Goal: Task Accomplishment & Management: Complete application form

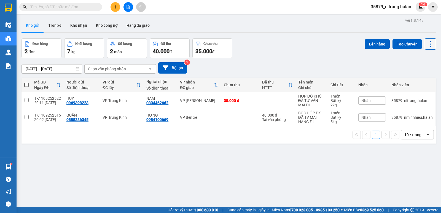
click at [429, 43] on icon at bounding box center [431, 44] width 8 height 8
click at [401, 78] on div "Menu" at bounding box center [404, 78] width 8 height 5
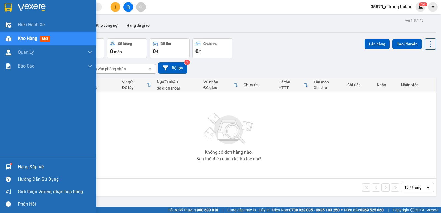
drag, startPoint x: 10, startPoint y: 166, endPoint x: 12, endPoint y: 170, distance: 3.6
click at [11, 167] on img at bounding box center [9, 167] width 6 height 6
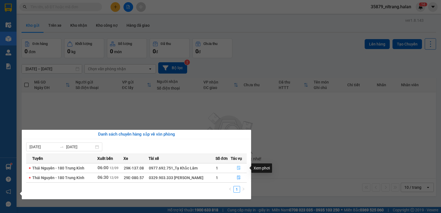
click at [243, 170] on button "button" at bounding box center [238, 168] width 15 height 9
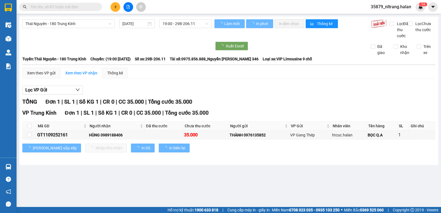
type input "[DATE]"
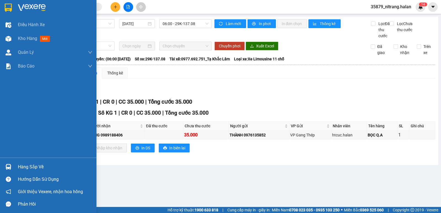
click at [13, 166] on div "Hàng sắp về" at bounding box center [48, 167] width 97 height 12
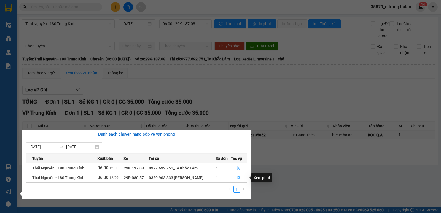
click at [243, 175] on button "button" at bounding box center [238, 178] width 15 height 9
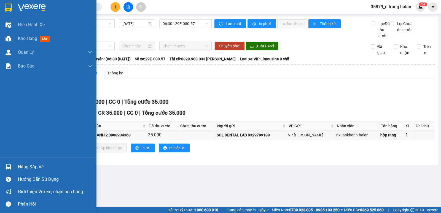
click at [4, 167] on div at bounding box center [9, 167] width 10 height 10
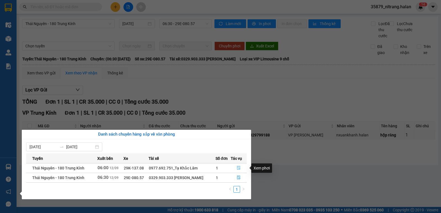
click at [234, 167] on button "button" at bounding box center [238, 168] width 15 height 9
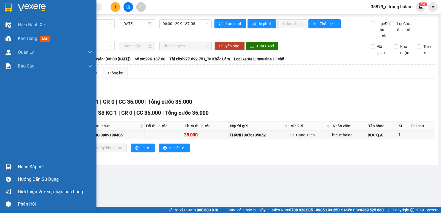
click at [11, 164] on img at bounding box center [9, 167] width 6 height 6
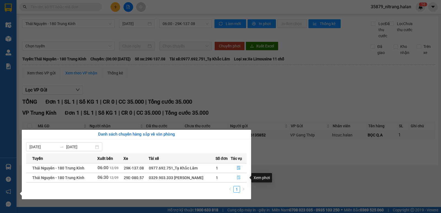
click at [241, 175] on button "button" at bounding box center [238, 178] width 15 height 9
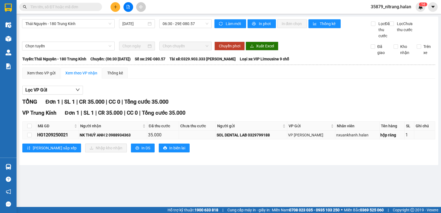
click at [63, 138] on div "HG1209250021" at bounding box center [57, 135] width 41 height 7
click at [62, 138] on div "HG1209250021" at bounding box center [57, 135] width 41 height 7
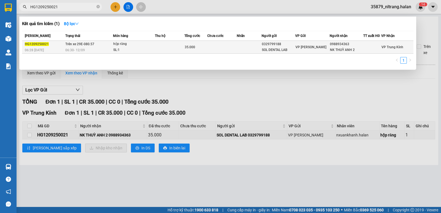
click at [117, 47] on div "hộp răng" at bounding box center [133, 44] width 41 height 6
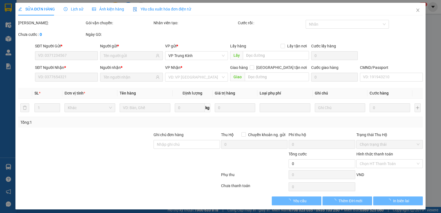
click at [66, 12] on div "Lịch sử" at bounding box center [74, 9] width 20 height 13
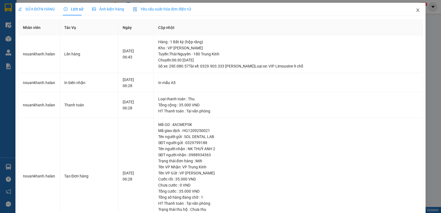
click at [411, 7] on span "Close" at bounding box center [417, 10] width 15 height 15
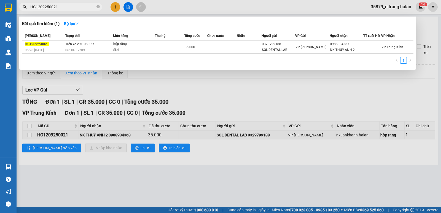
click at [67, 7] on input "HG1209250021" at bounding box center [62, 7] width 65 height 6
click at [67, 6] on input "HG1209250021" at bounding box center [62, 7] width 65 height 6
click at [62, 8] on input "HG1209250021" at bounding box center [62, 7] width 65 height 6
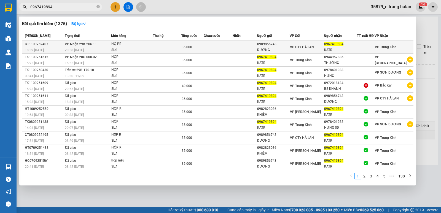
type input "0967419894"
click at [151, 46] on div "HỘ PR" at bounding box center [131, 44] width 41 height 6
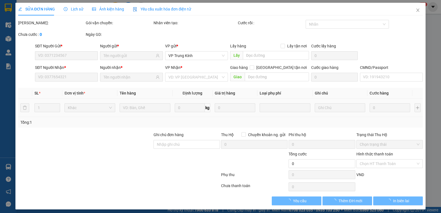
type input "0989856743"
type input "DƯƠNG"
type input "0967419894"
type input "KATRI"
type input "35.000"
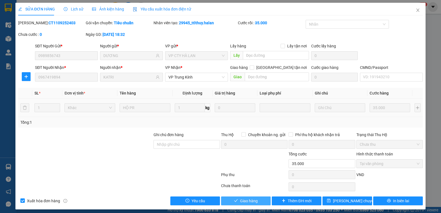
click at [259, 198] on button "Giao hàng" at bounding box center [246, 201] width 50 height 9
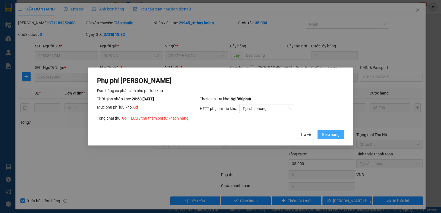
click at [318, 130] on button "Giao hàng" at bounding box center [331, 134] width 26 height 9
